Goal: Task Accomplishment & Management: Manage account settings

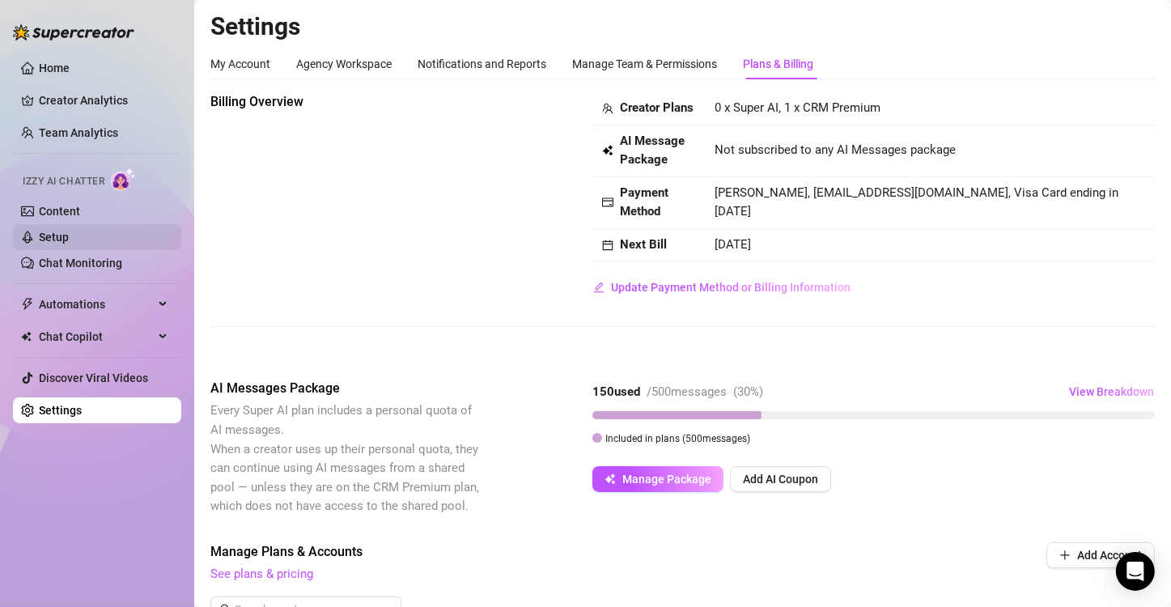
click at [60, 240] on link "Setup" at bounding box center [54, 237] width 30 height 13
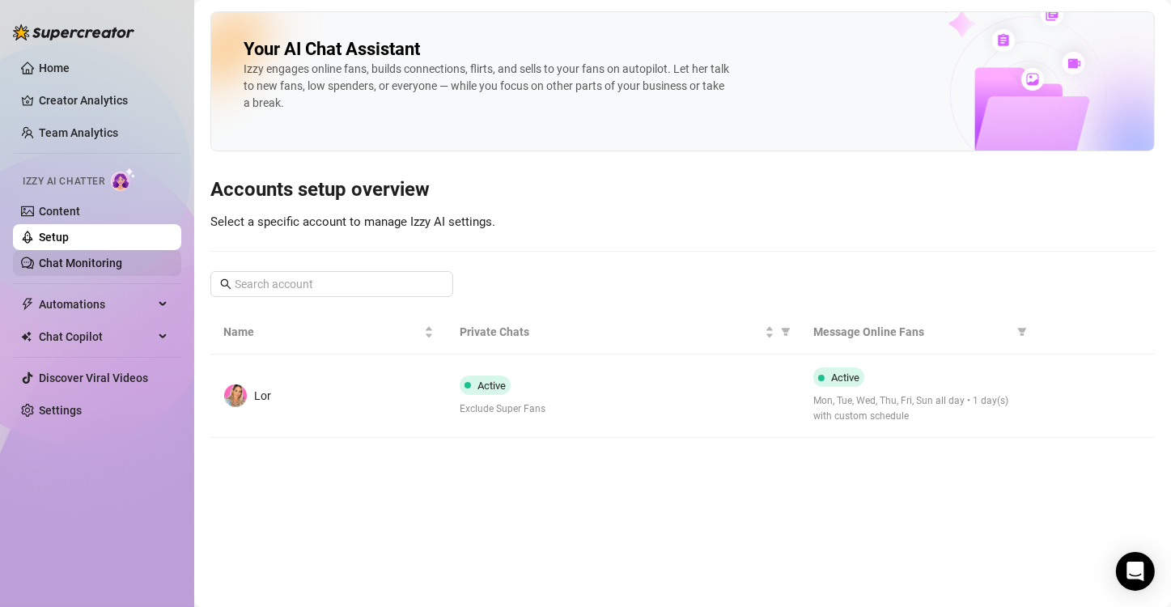
click at [67, 266] on link "Chat Monitoring" at bounding box center [80, 263] width 83 height 13
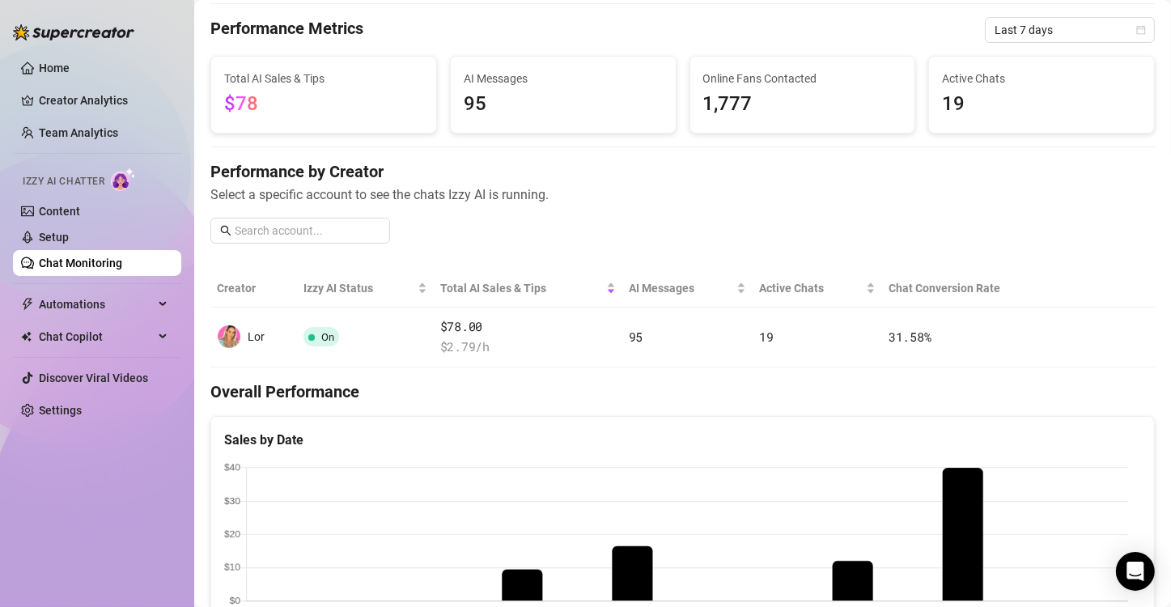
scroll to position [48, 0]
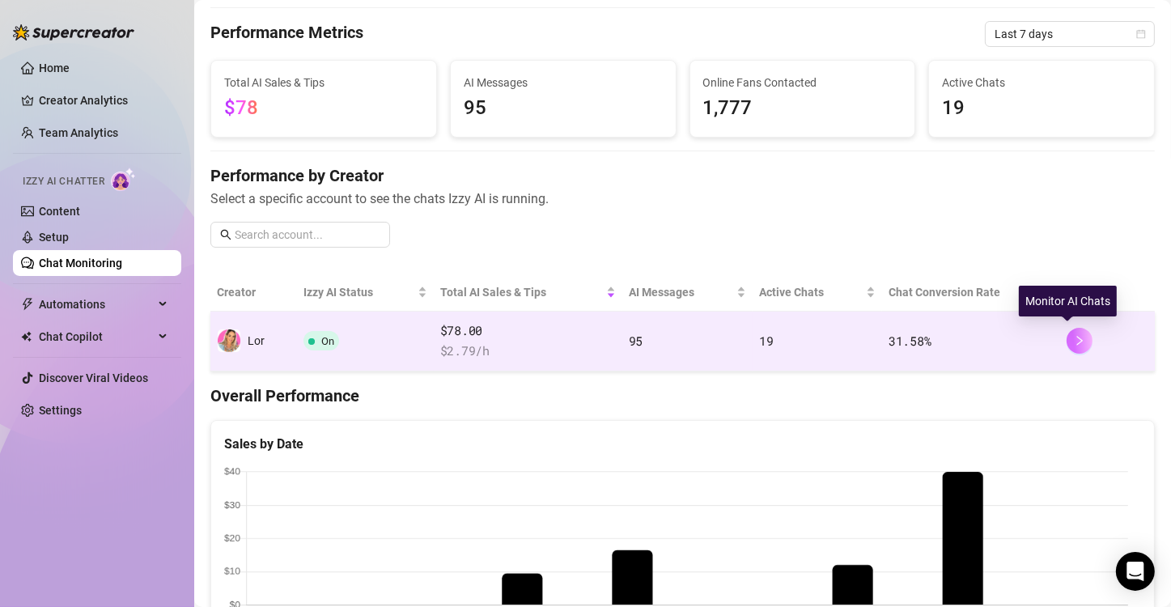
click at [1074, 340] on icon "right" at bounding box center [1079, 340] width 11 height 11
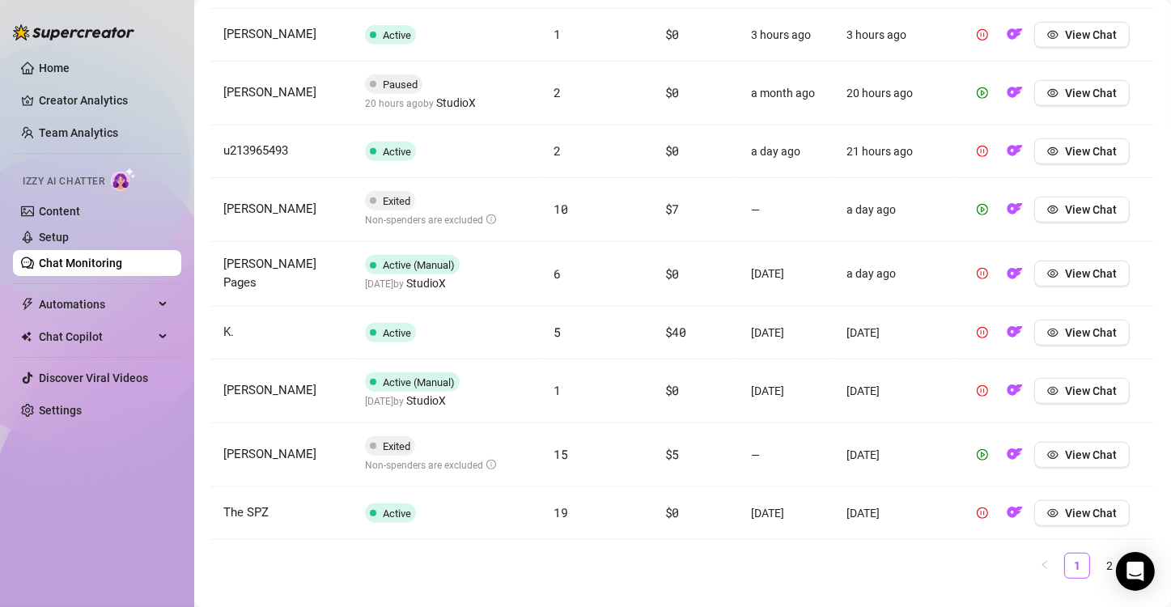
scroll to position [720, 0]
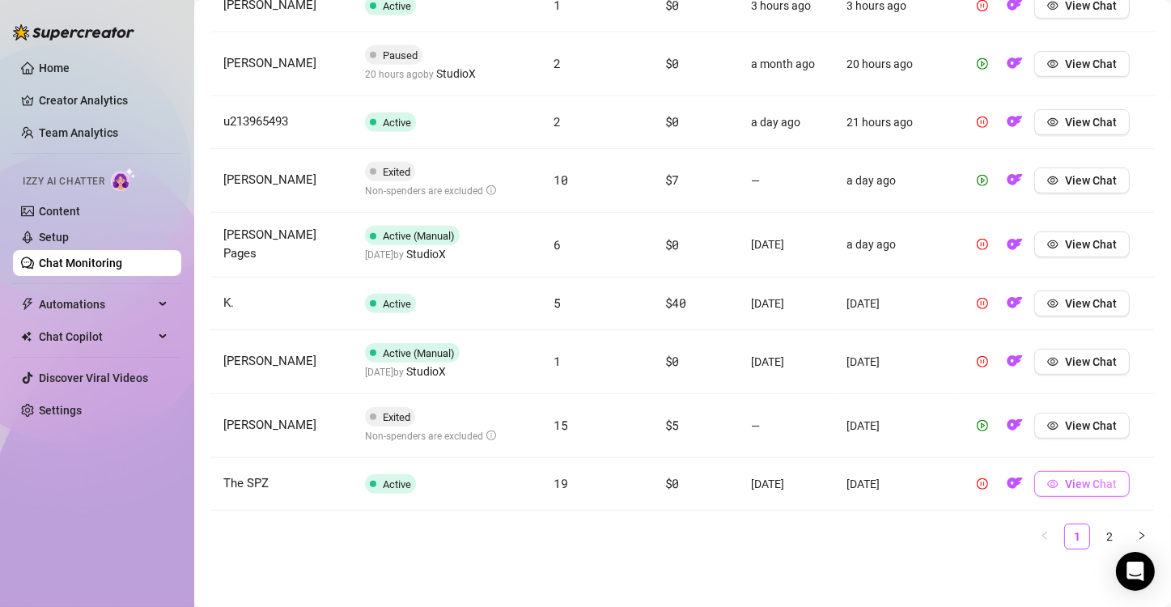
click at [1093, 478] on span "View Chat" at bounding box center [1091, 484] width 52 height 13
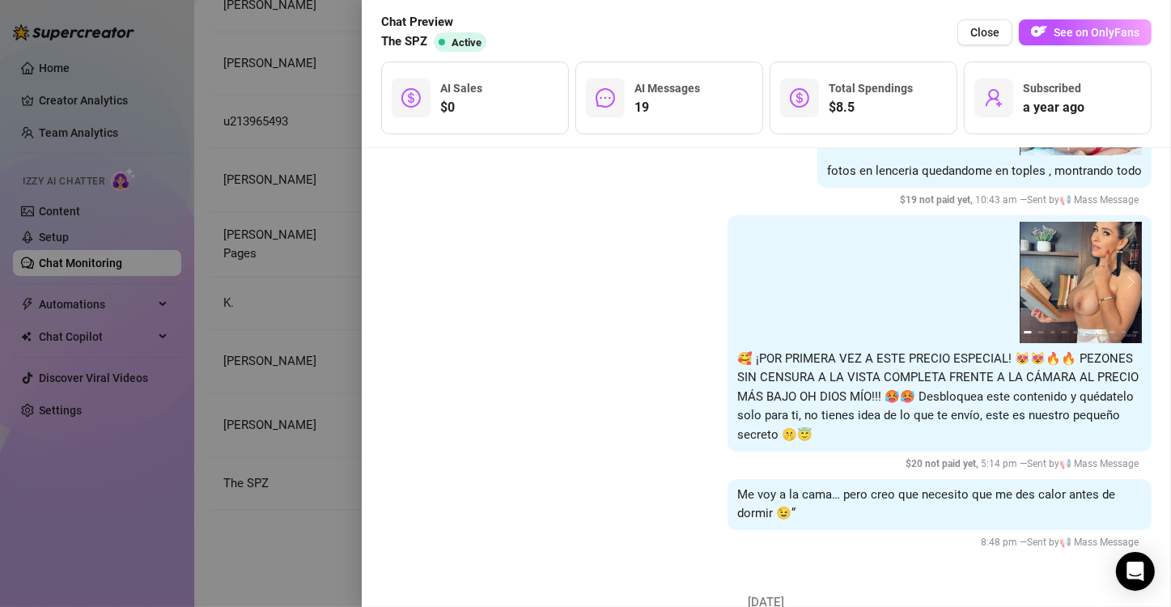
scroll to position [0, 0]
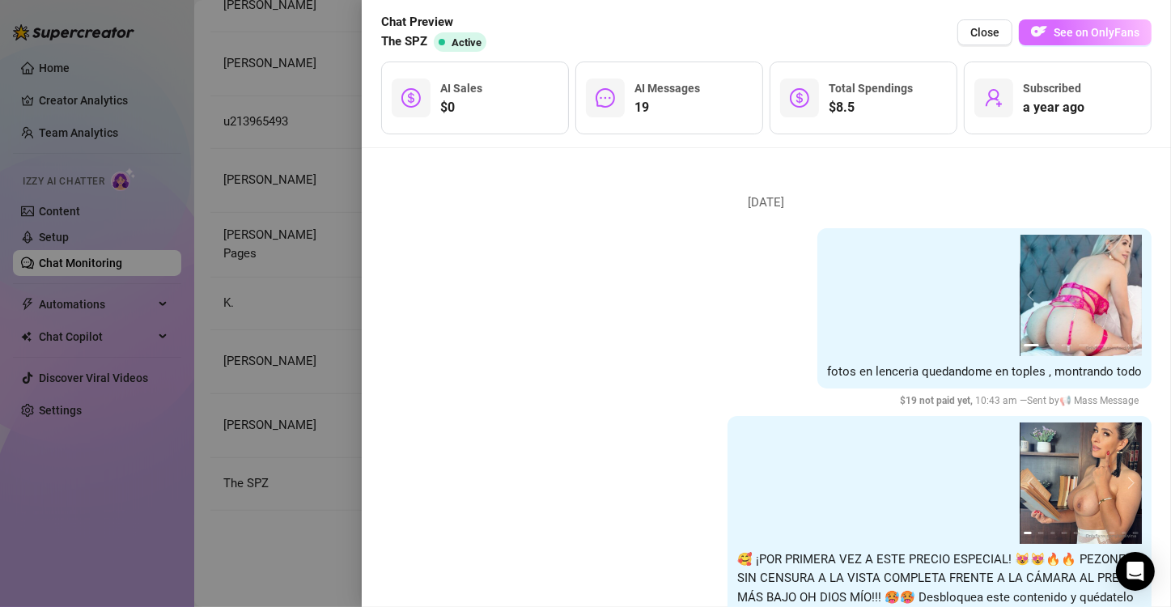
click at [1058, 36] on span "See on OnlyFans" at bounding box center [1097, 32] width 86 height 13
click at [1064, 24] on button "See on OnlyFans" at bounding box center [1085, 32] width 133 height 26
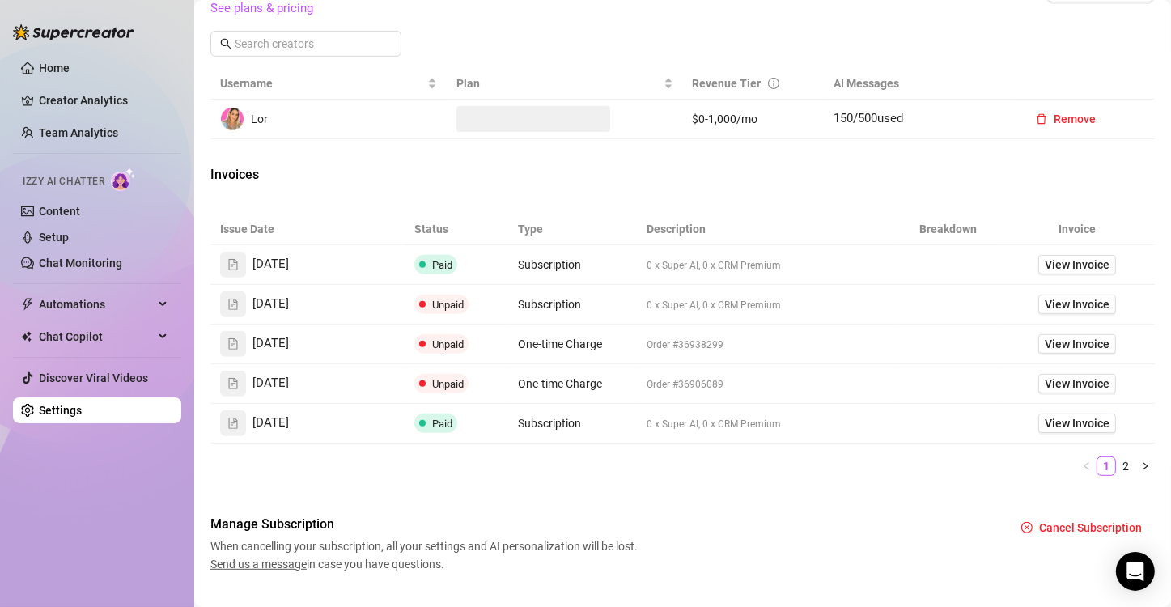
scroll to position [405, 0]
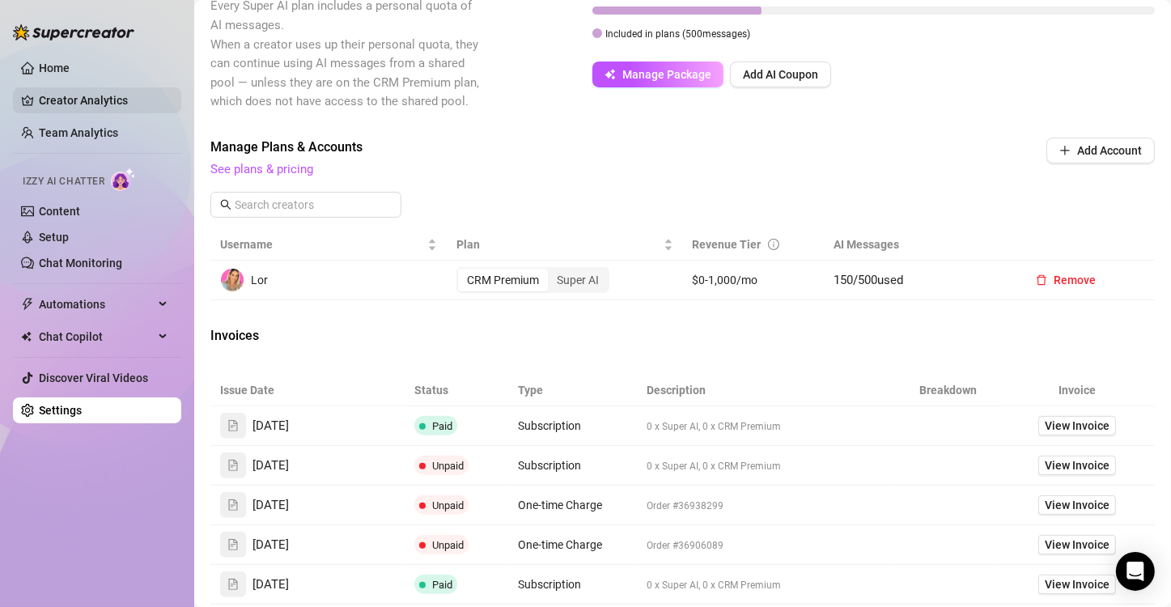
click at [115, 98] on link "Creator Analytics" at bounding box center [103, 100] width 129 height 26
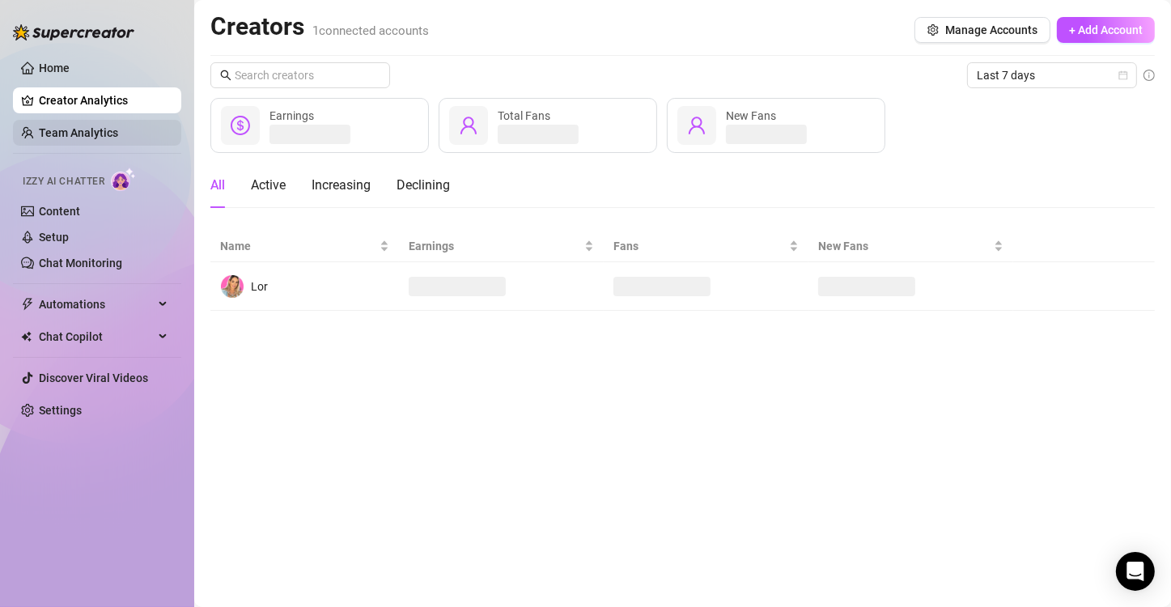
click at [102, 127] on link "Team Analytics" at bounding box center [78, 132] width 79 height 13
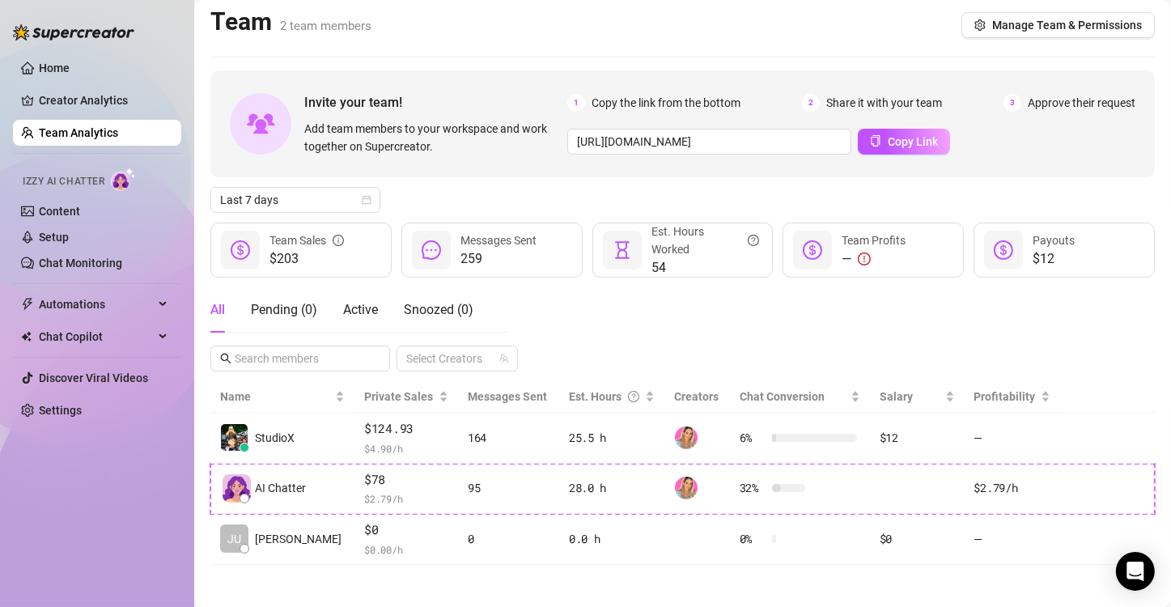
scroll to position [10, 0]
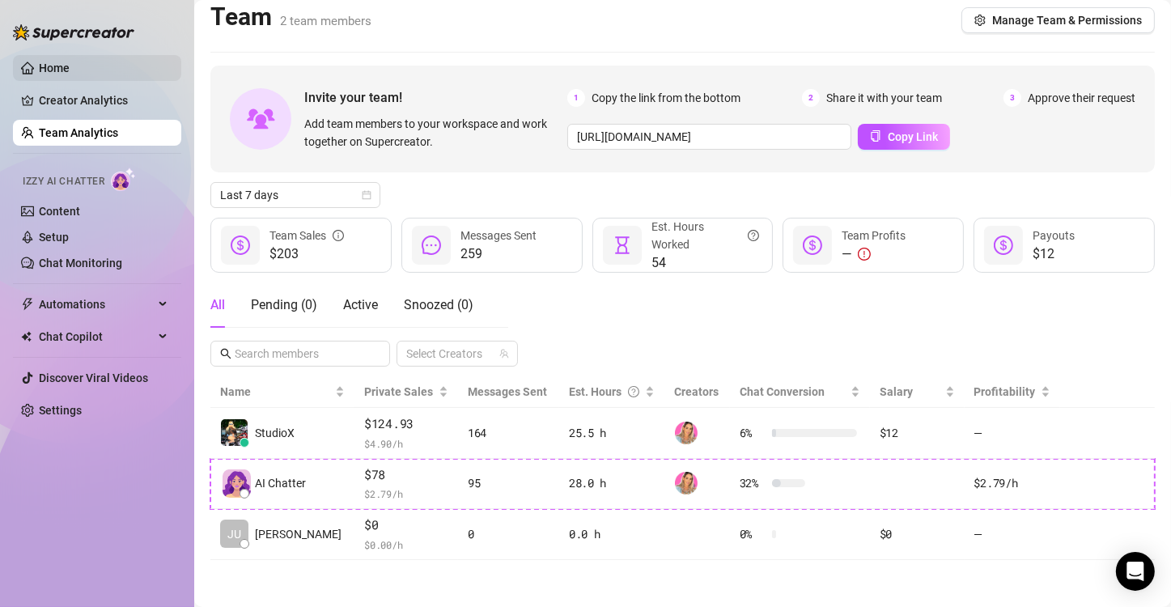
click at [57, 62] on link "Home" at bounding box center [54, 68] width 31 height 13
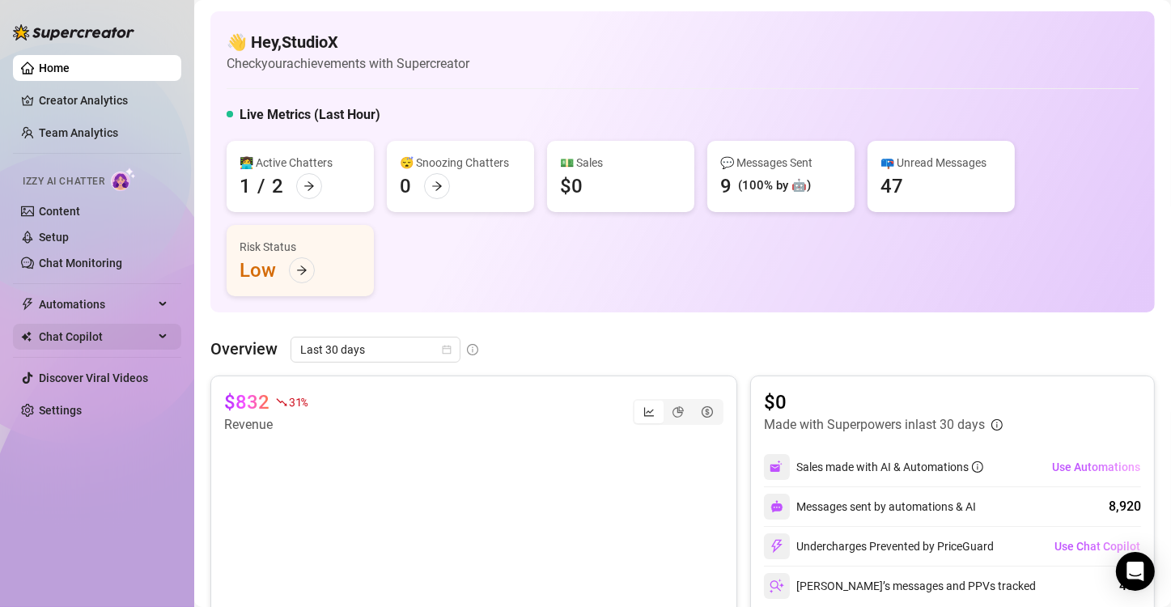
click at [70, 337] on span "Chat Copilot" at bounding box center [96, 337] width 115 height 26
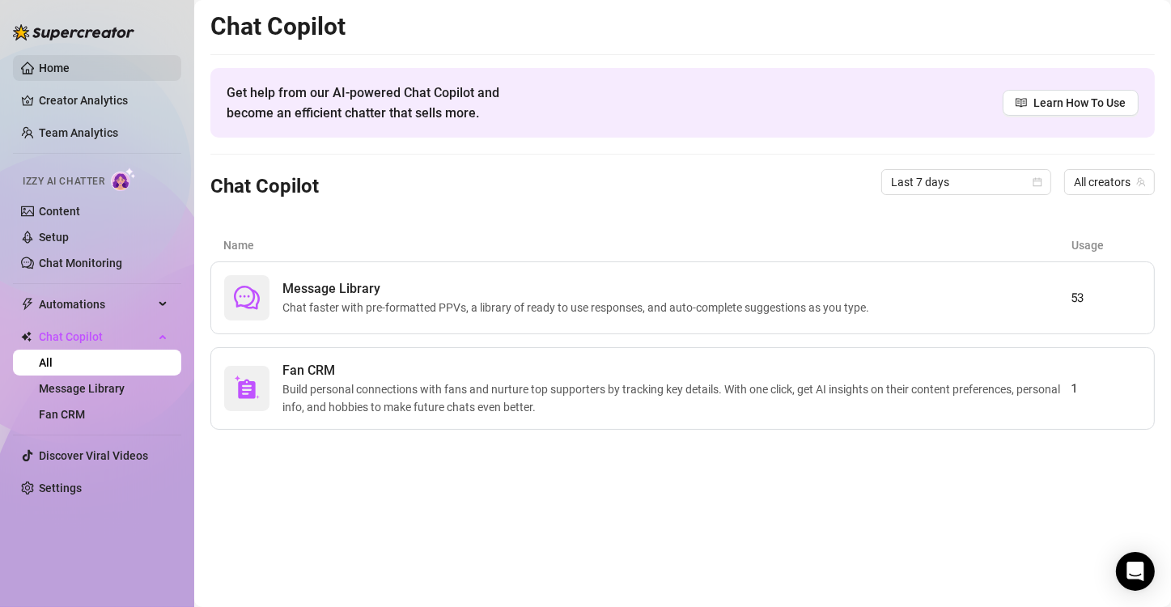
click at [58, 66] on link "Home" at bounding box center [54, 68] width 31 height 13
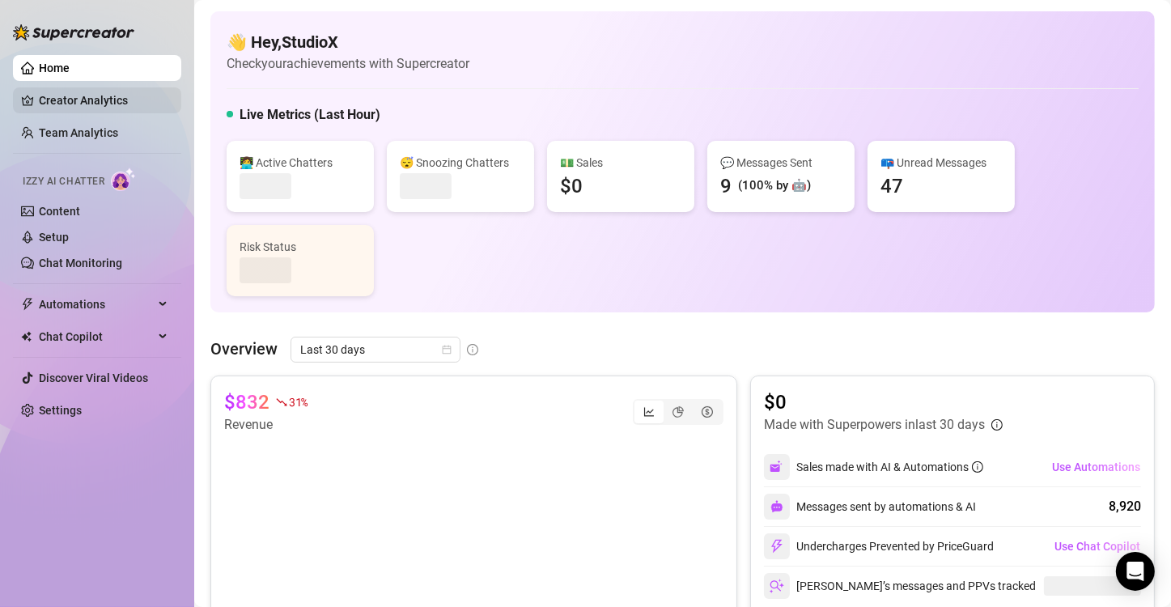
click at [66, 94] on link "Creator Analytics" at bounding box center [103, 100] width 129 height 26
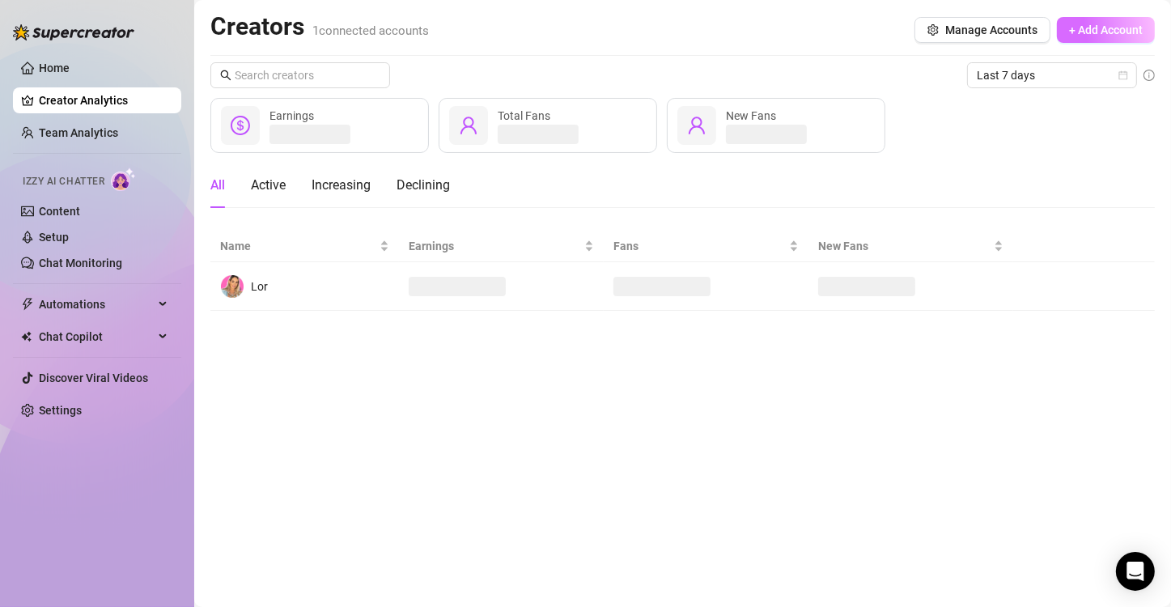
click at [1093, 32] on span "+ Add Account" at bounding box center [1106, 29] width 74 height 13
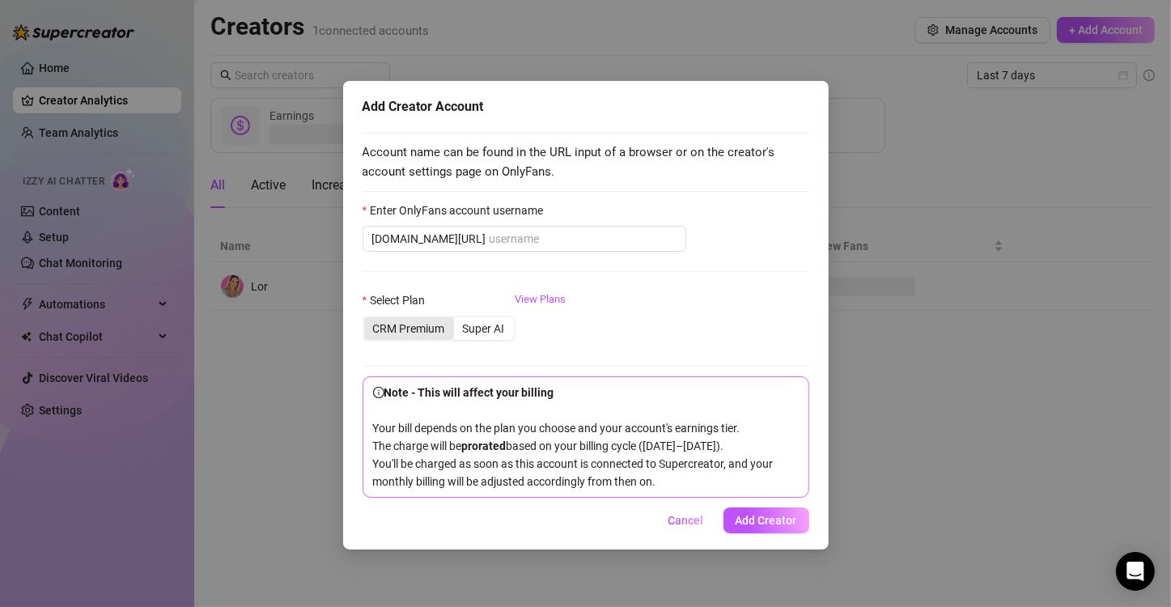
click at [427, 329] on div "CRM Premium" at bounding box center [409, 328] width 90 height 23
click at [368, 320] on input "CRM Premium" at bounding box center [368, 320] width 0 height 0
click at [507, 230] on input "Enter OnlyFans account username" at bounding box center [583, 239] width 187 height 18
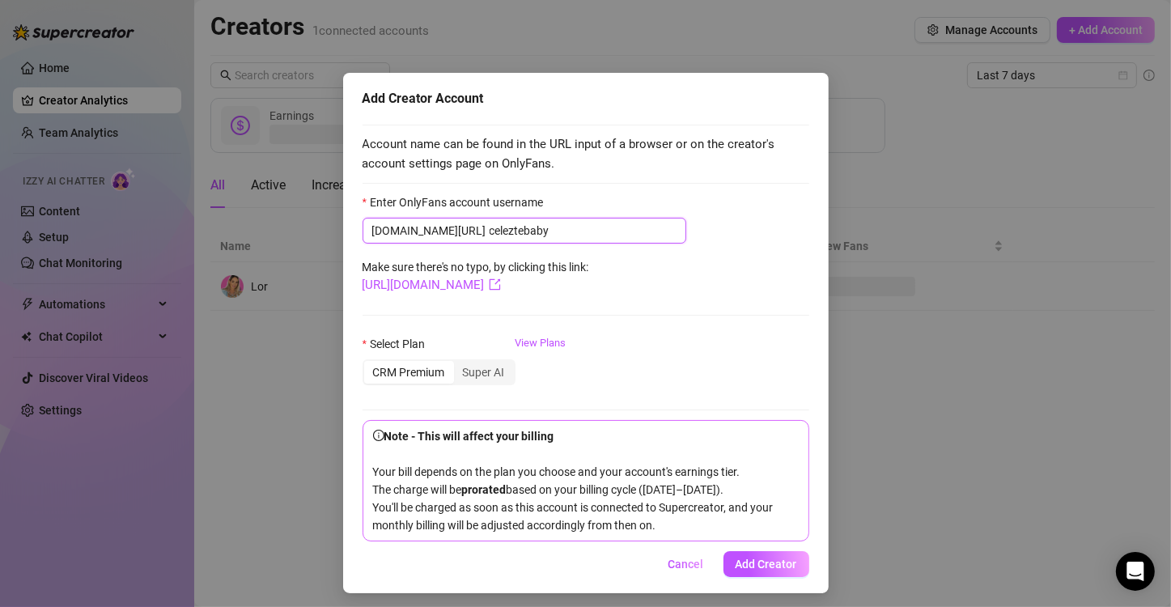
scroll to position [12, 0]
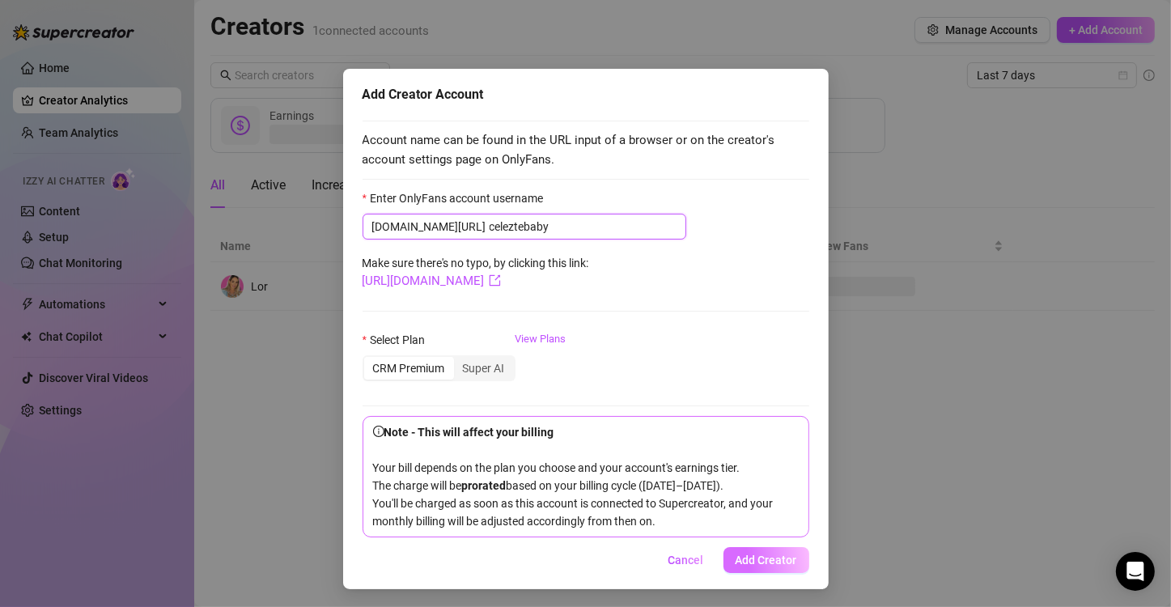
type input "celeztebaby"
click at [758, 548] on button "Add Creator" at bounding box center [767, 560] width 86 height 26
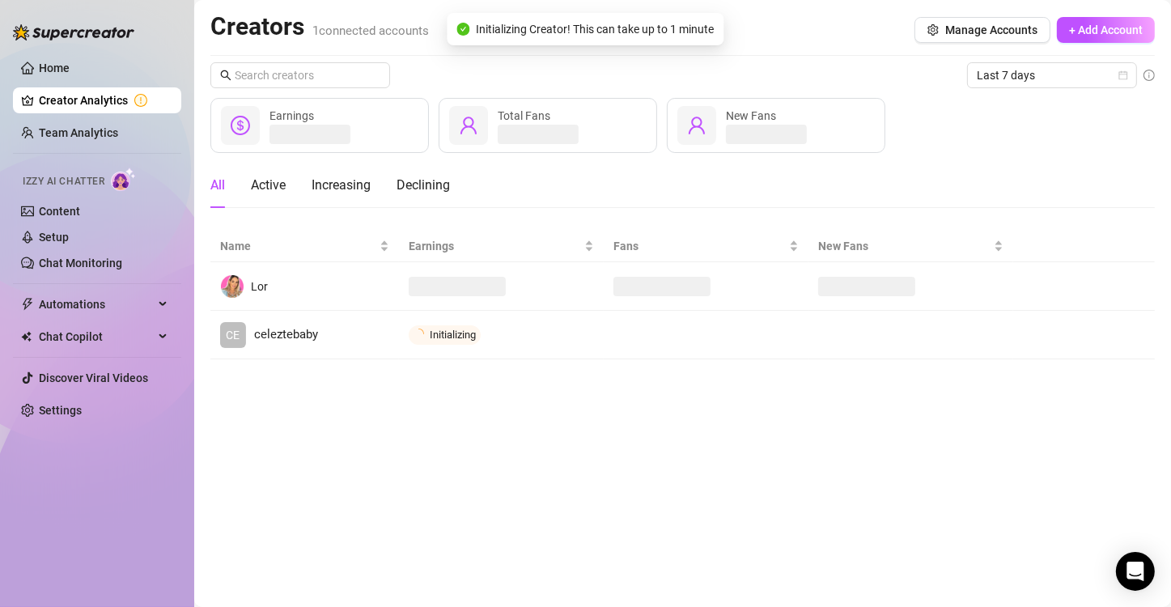
scroll to position [0, 0]
